Goal: Transaction & Acquisition: Book appointment/travel/reservation

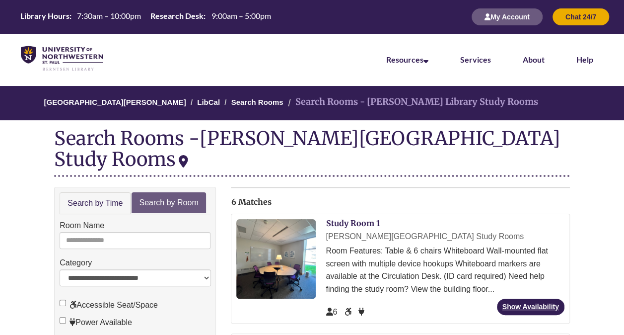
scroll to position [71, 0]
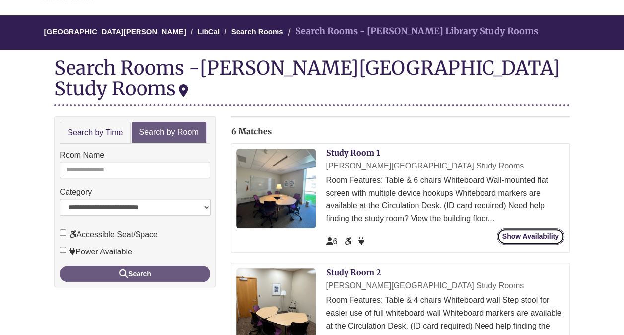
click at [526, 228] on link "Show Availability" at bounding box center [531, 236] width 68 height 16
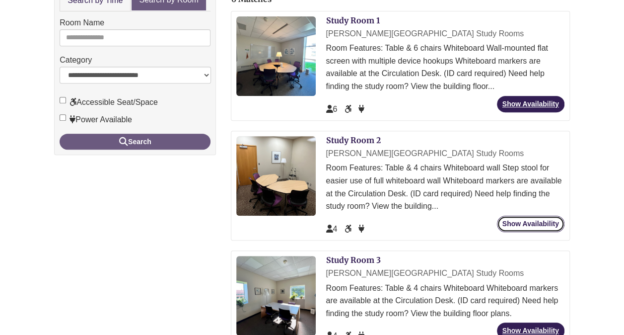
click at [524, 216] on link "Show Availability" at bounding box center [531, 224] width 68 height 16
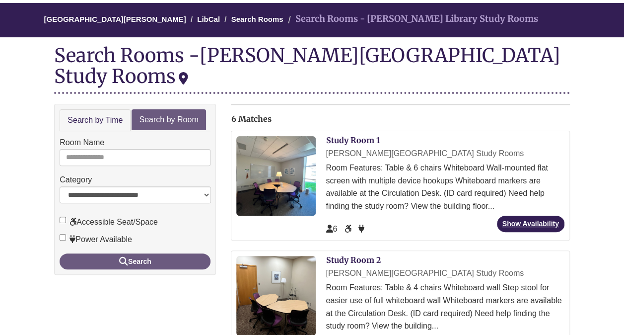
scroll to position [111, 0]
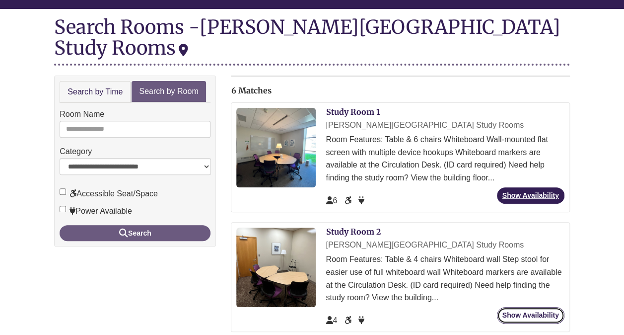
click at [522, 307] on link "Show Availability" at bounding box center [531, 315] width 68 height 16
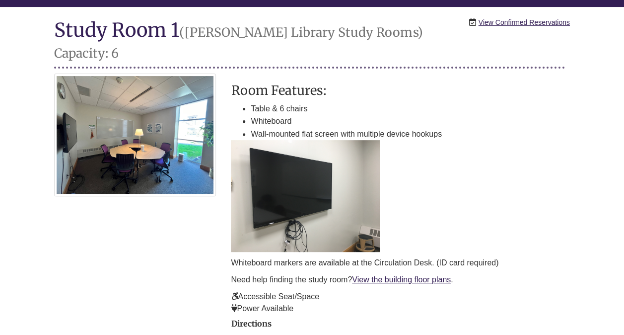
scroll to position [110, 0]
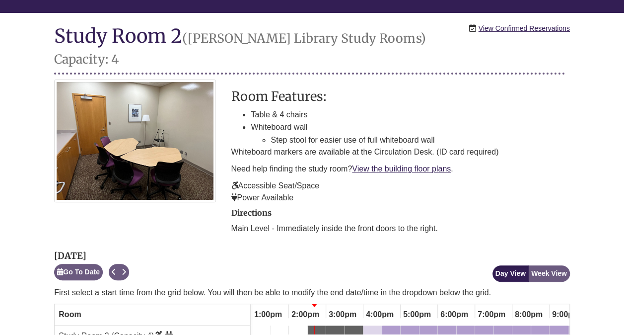
scroll to position [107, 0]
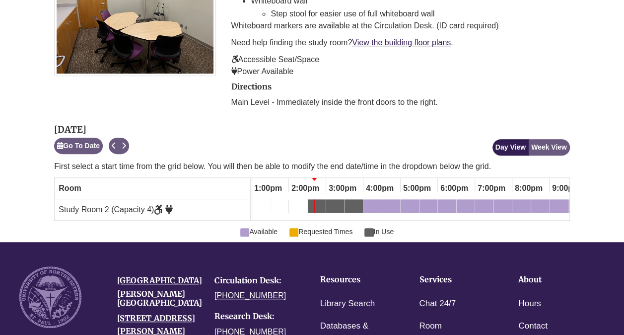
scroll to position [234, 0]
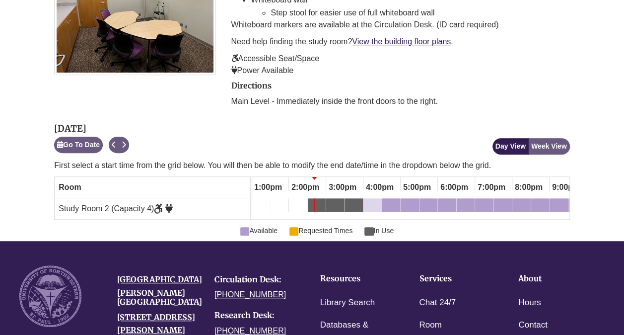
click at [370, 201] on div "4:00pm Monday, October 6, 2025 - Study Room 2 - Available" at bounding box center [373, 206] width 16 height 11
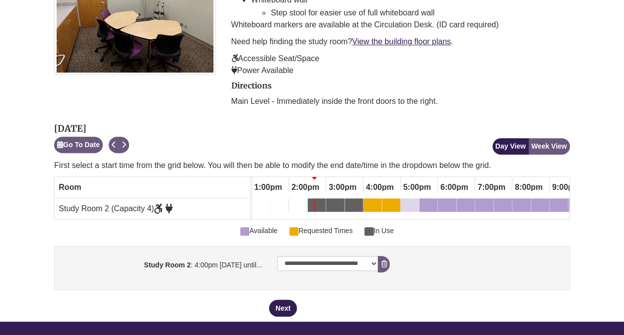
click at [403, 201] on div "5:00pm Monday, October 6, 2025 - Study Room 2 - Available" at bounding box center [404, 206] width 4 height 11
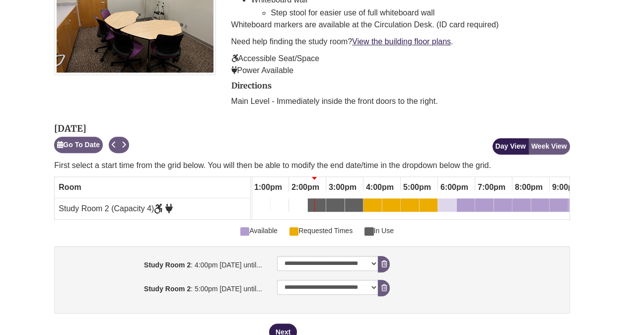
click at [450, 201] on div "6:00pm Monday, October 6, 2025 - Study Room 2 - Available" at bounding box center [447, 206] width 16 height 11
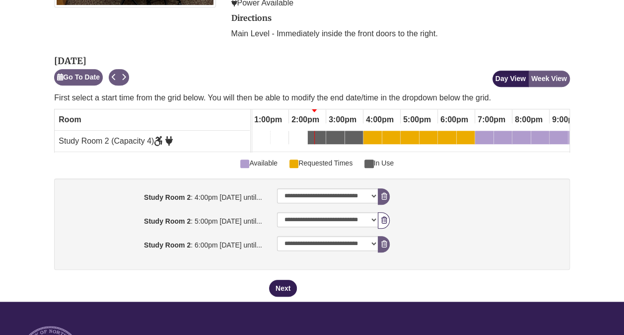
scroll to position [305, 0]
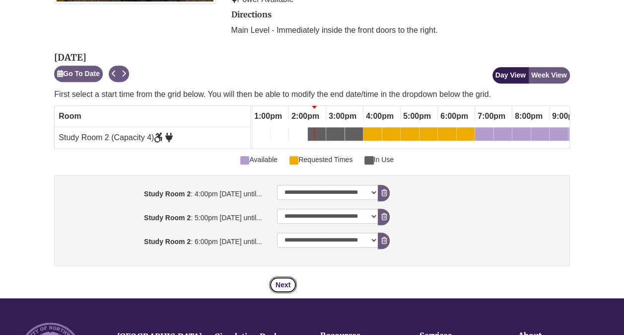
click at [289, 276] on button "Next" at bounding box center [283, 284] width 28 height 17
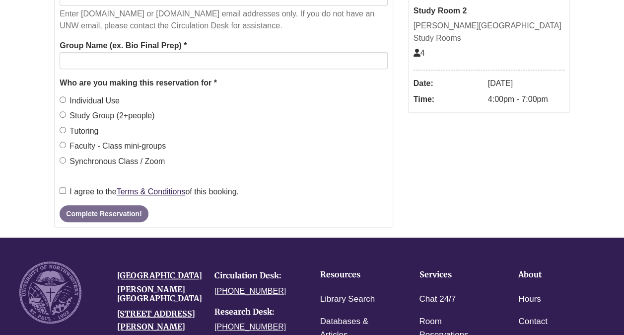
scroll to position [0, 0]
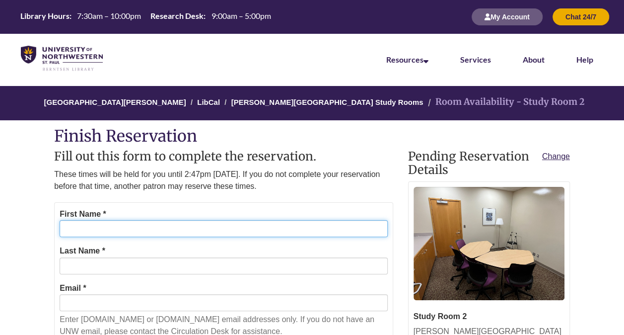
click at [183, 221] on input "First Name *" at bounding box center [224, 228] width 328 height 17
type input "*****"
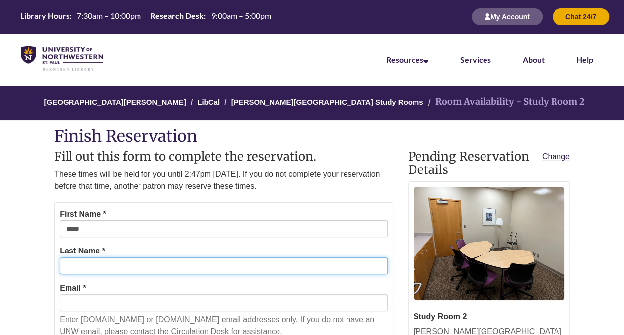
type input "******"
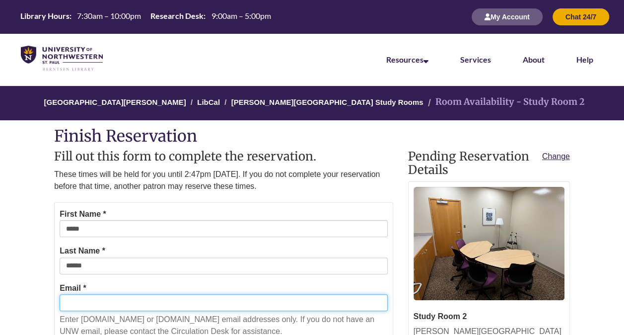
type input "**********"
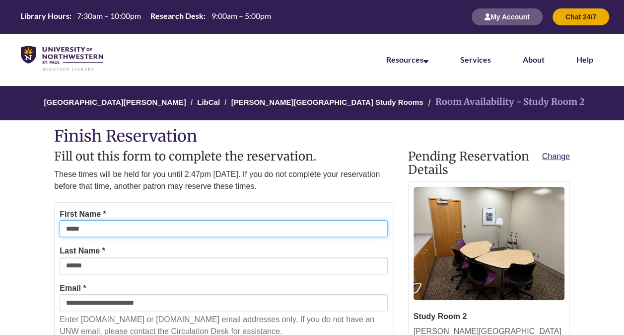
scroll to position [170, 0]
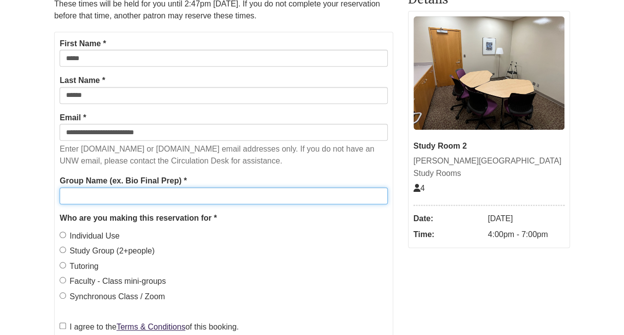
click at [181, 197] on input "Group Name (ex. Bio Final Prep) *" at bounding box center [224, 195] width 328 height 17
type input "**********"
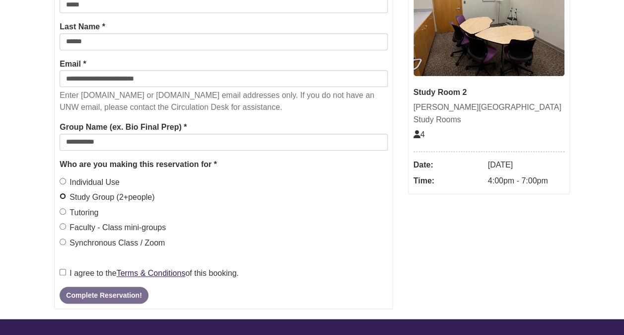
scroll to position [225, 0]
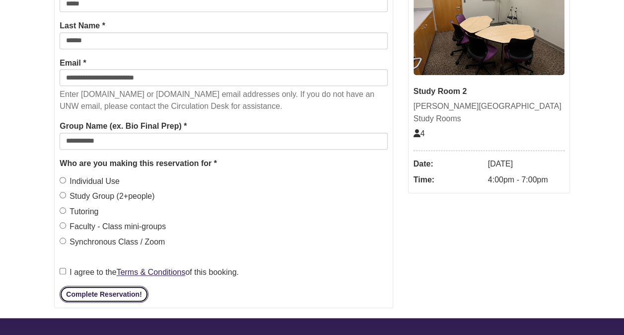
click at [83, 294] on button "Complete Reservation!" at bounding box center [104, 294] width 88 height 17
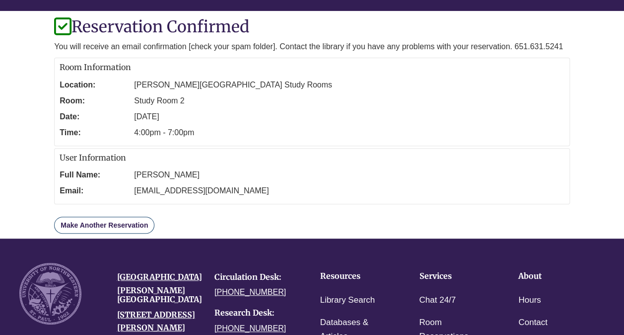
scroll to position [108, 0]
